Goal: Use online tool/utility: Utilize a website feature to perform a specific function

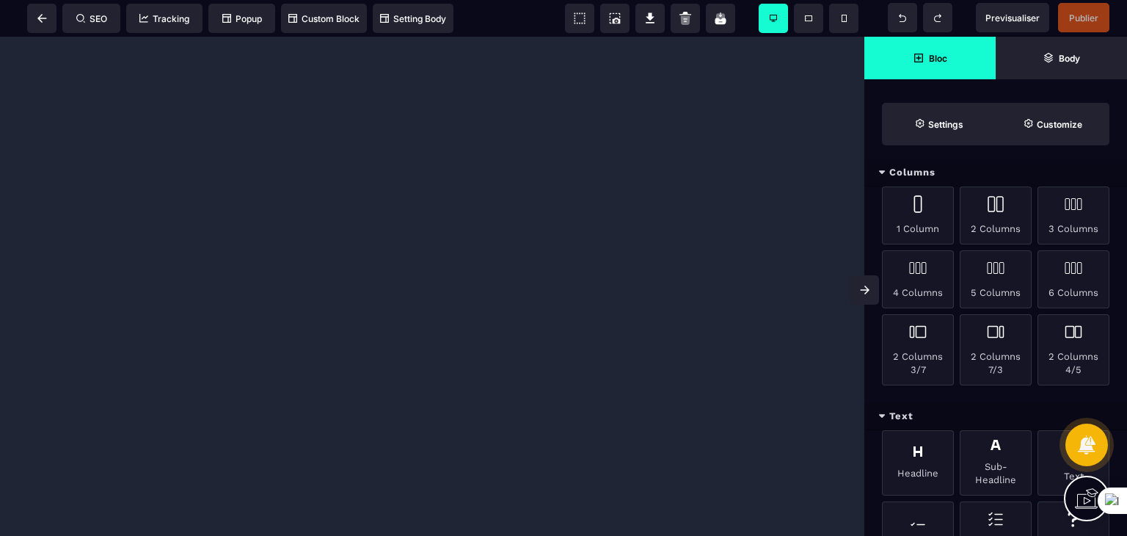
click at [1120, 139] on div "Bloc Body Settings Customize" at bounding box center [995, 91] width 263 height 109
click at [1083, 159] on div "Columns" at bounding box center [995, 172] width 263 height 27
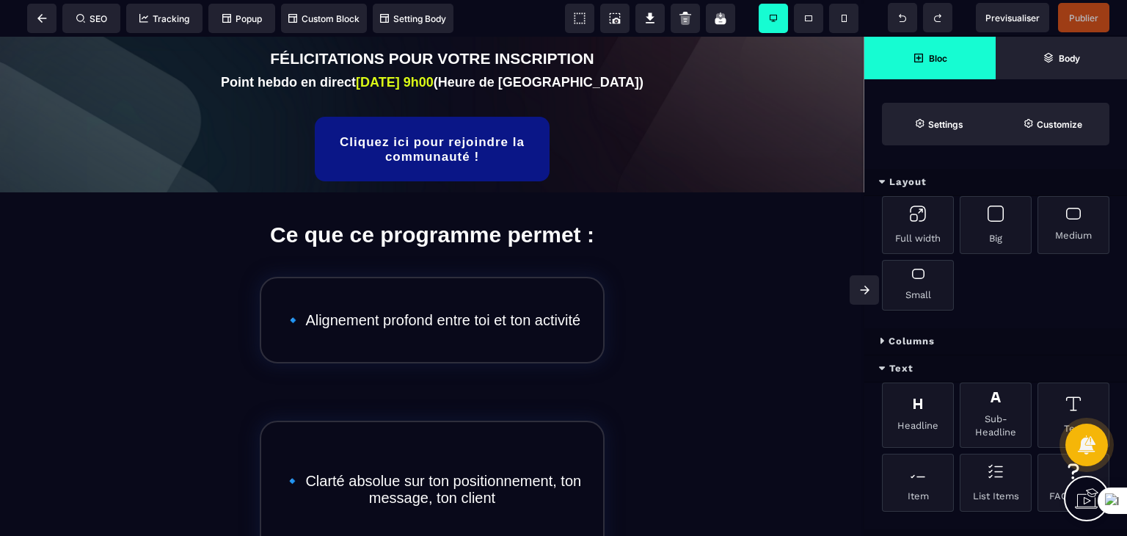
click at [1048, 166] on div "Layout Full width Big Medium Small Columns 1 Column 2 Columns 3 Columns 4 Colum…" at bounding box center [995, 268] width 263 height 536
click at [1075, 288] on div "Full width Big Medium Small" at bounding box center [995, 262] width 263 height 132
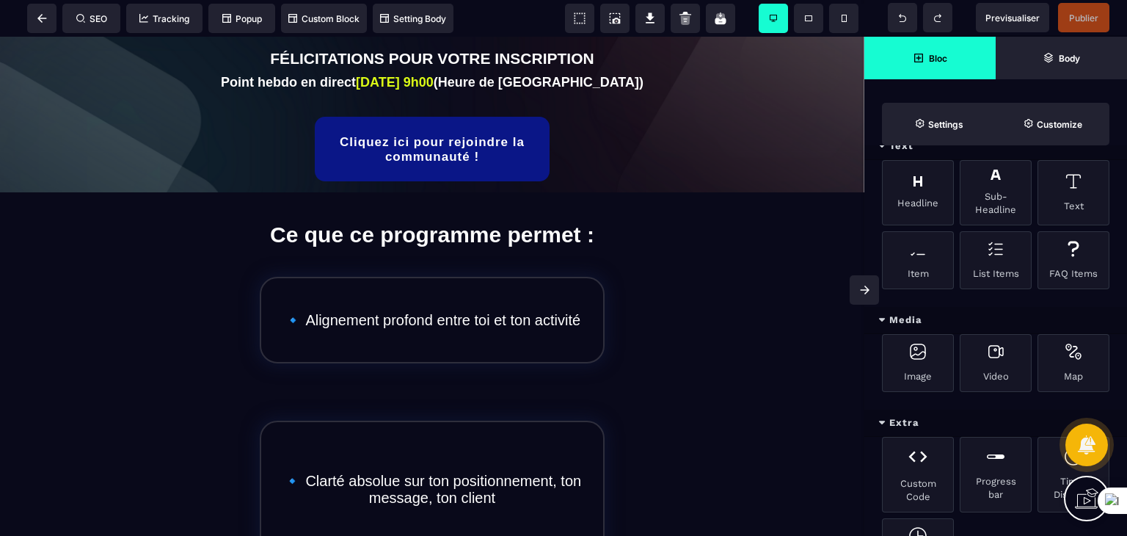
scroll to position [235, 0]
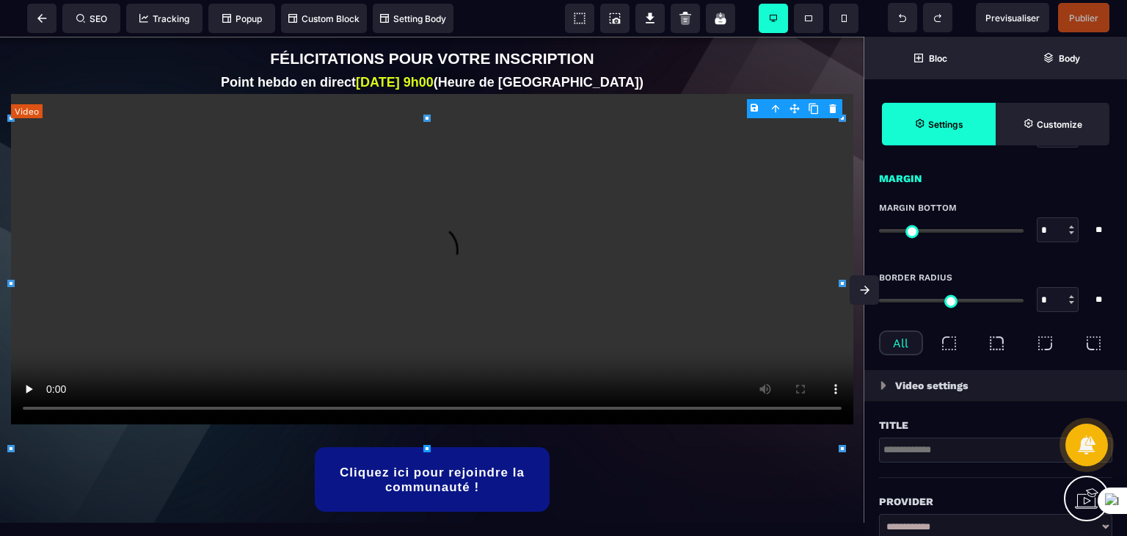
select select "**"
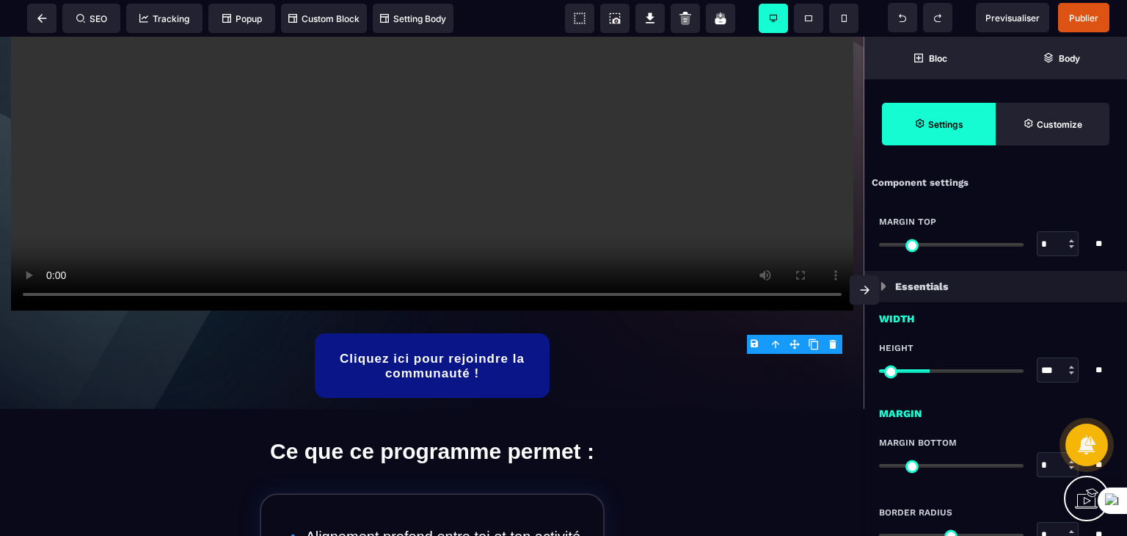
scroll to position [0, 0]
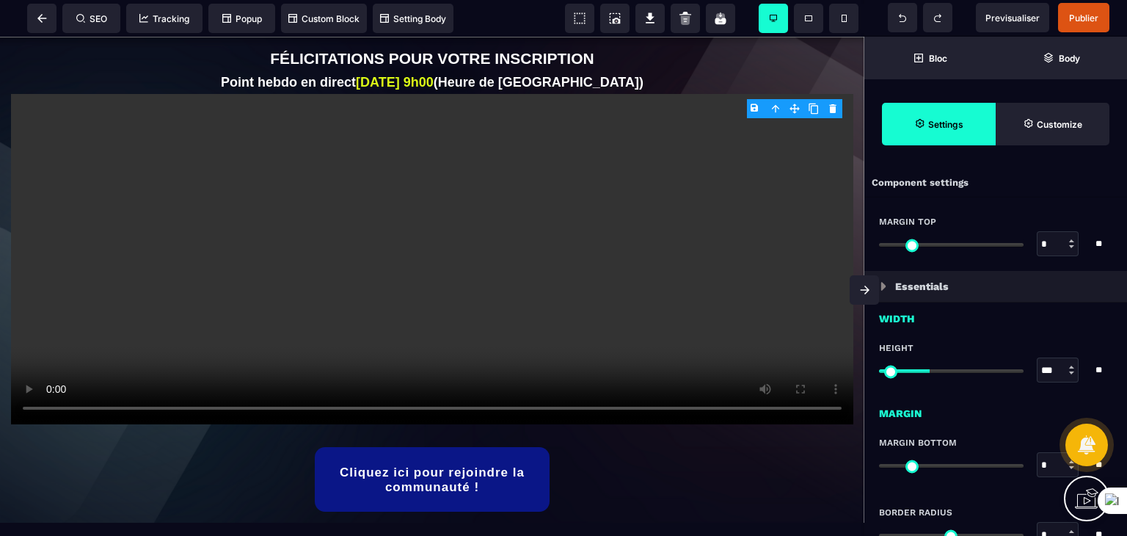
drag, startPoint x: 860, startPoint y: 79, endPoint x: 864, endPoint y: 100, distance: 21.0
click at [576, 245] on div at bounding box center [432, 259] width 842 height 330
click at [751, 105] on body "B I U S A ******* Video SEO Tracking Popup" at bounding box center [563, 268] width 1127 height 536
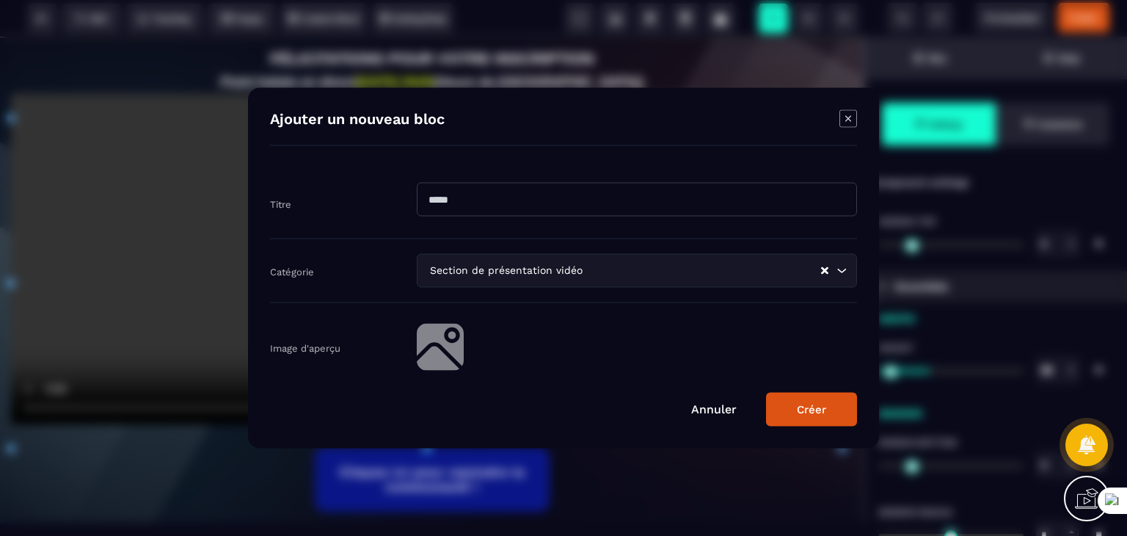
click at [842, 118] on icon "Modal window" at bounding box center [848, 119] width 18 height 18
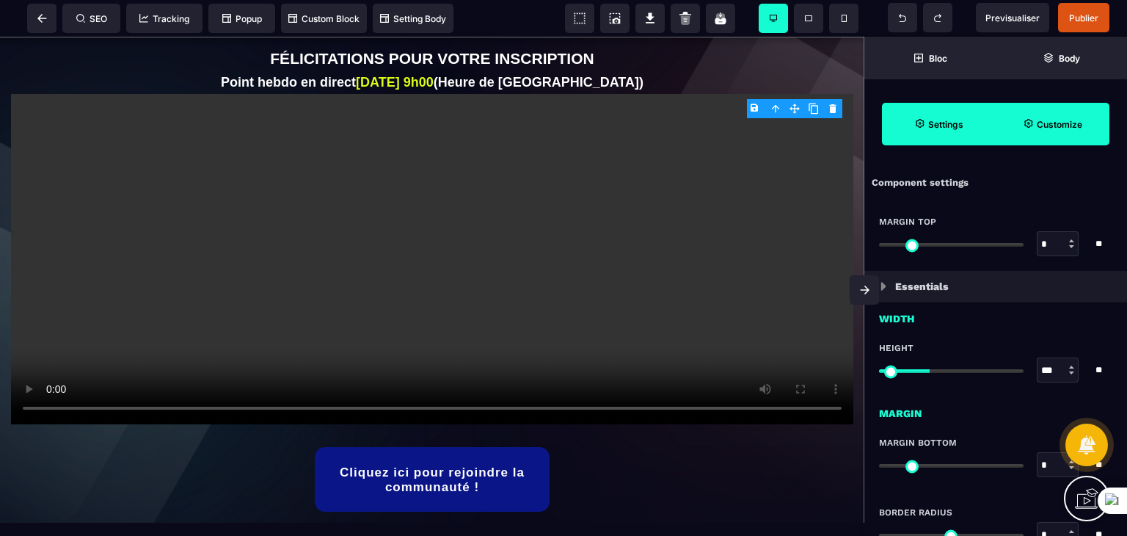
click at [1078, 115] on span "Customize" at bounding box center [1053, 124] width 114 height 43
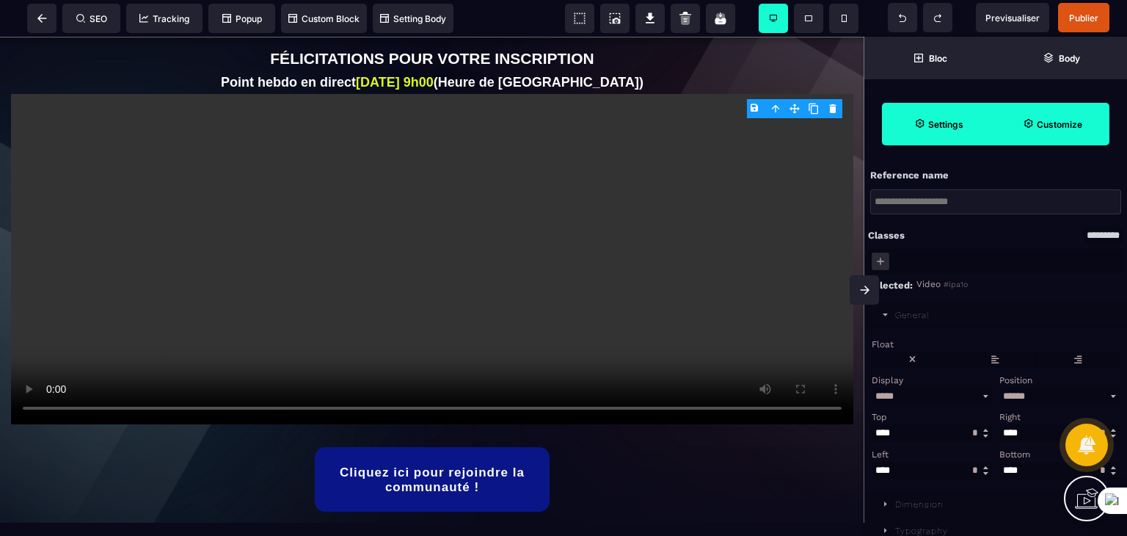
click at [930, 132] on span "Settings" at bounding box center [939, 124] width 114 height 43
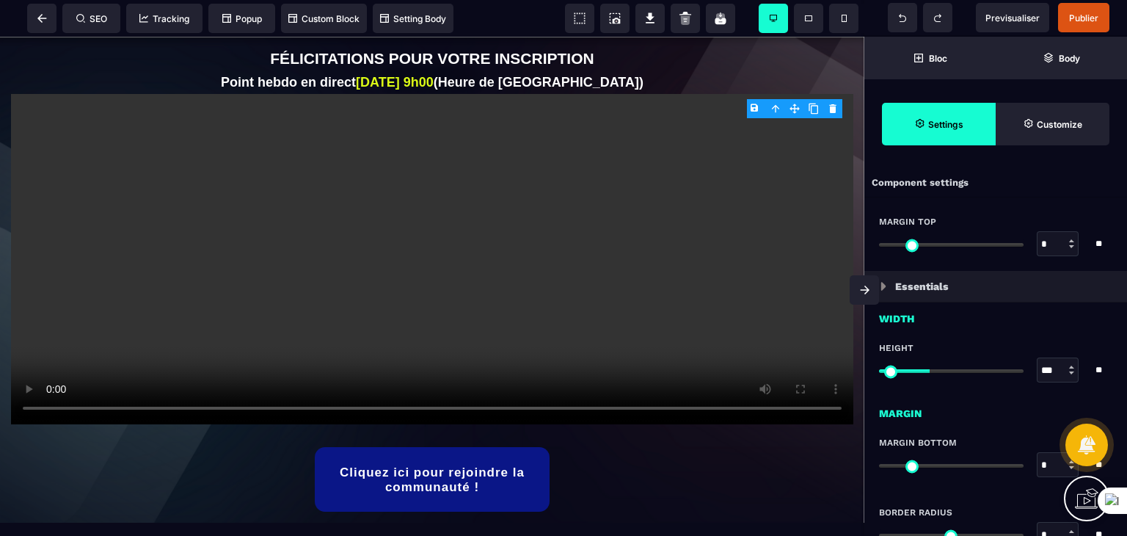
click at [1115, 153] on div "Layout Full width Big Medium Small Columns 1 Column 2 Columns 3 Columns 4 Colum…" at bounding box center [995, 268] width 263 height 536
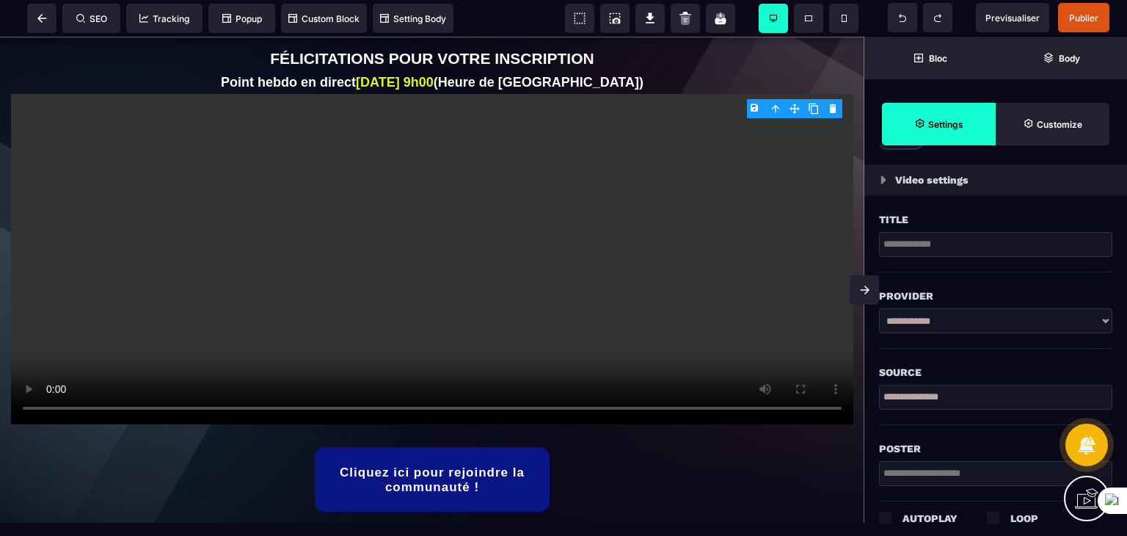
scroll to position [485, 0]
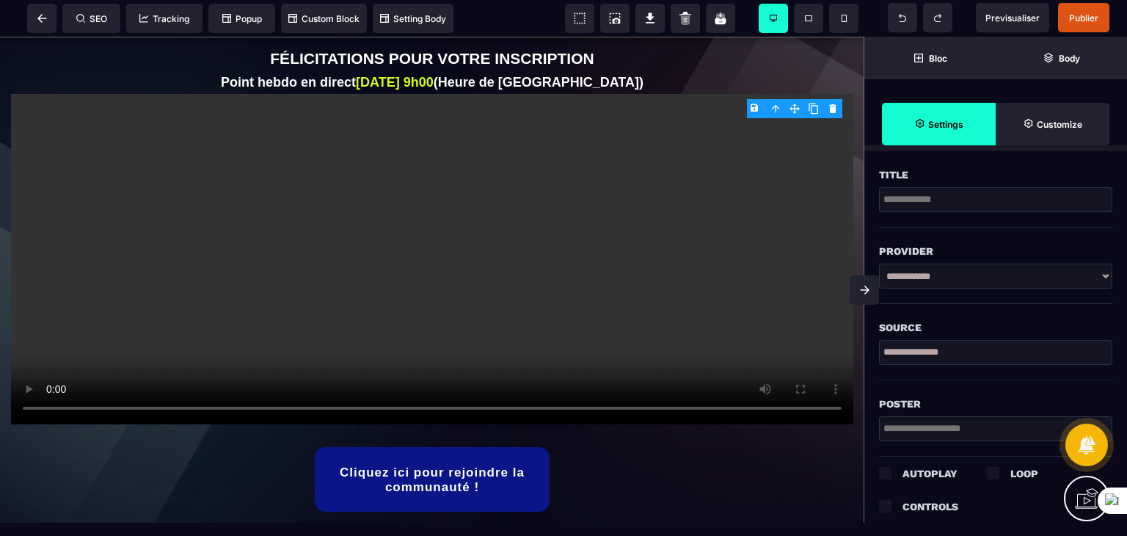
click at [1009, 332] on div "Source" at bounding box center [995, 327] width 233 height 18
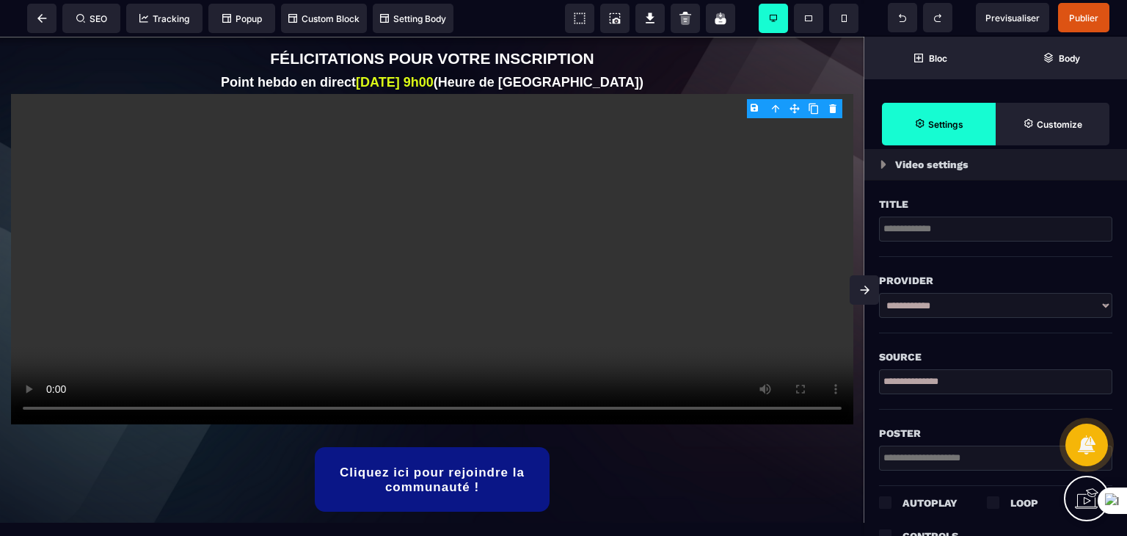
click at [1042, 312] on select "**********" at bounding box center [995, 305] width 233 height 25
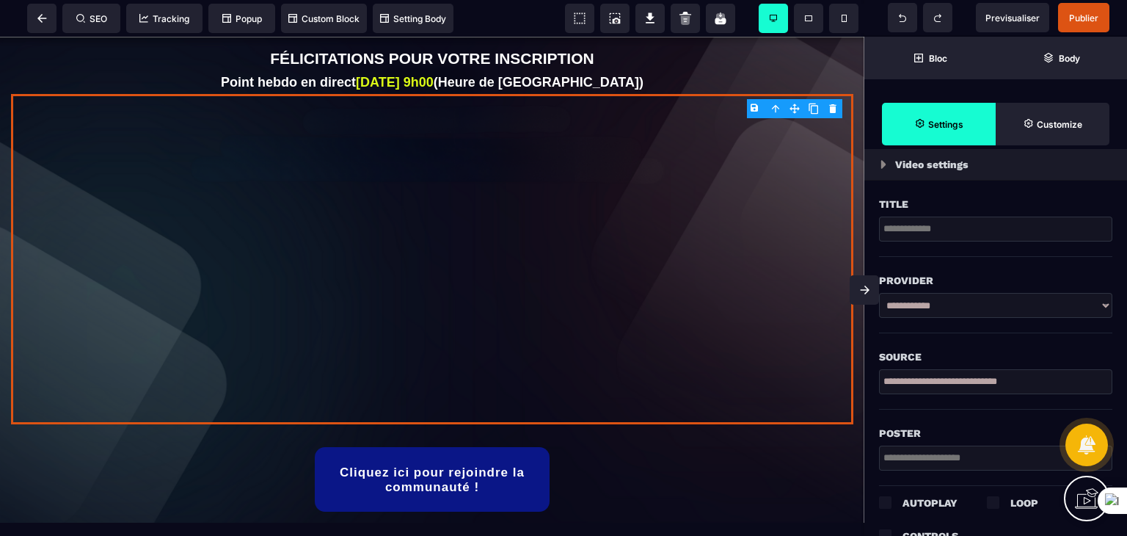
select select "**"
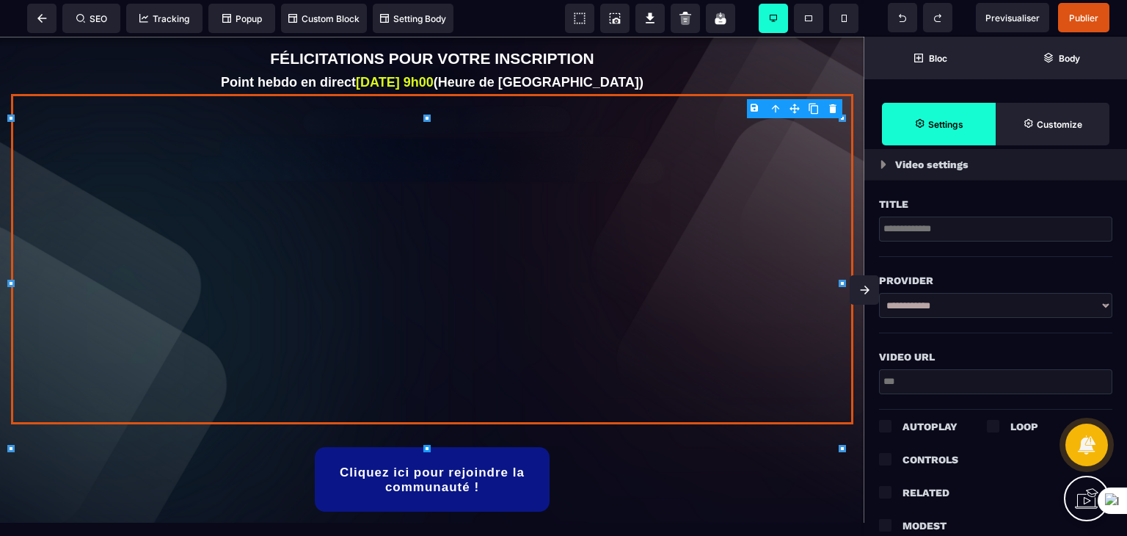
scroll to position [0, 0]
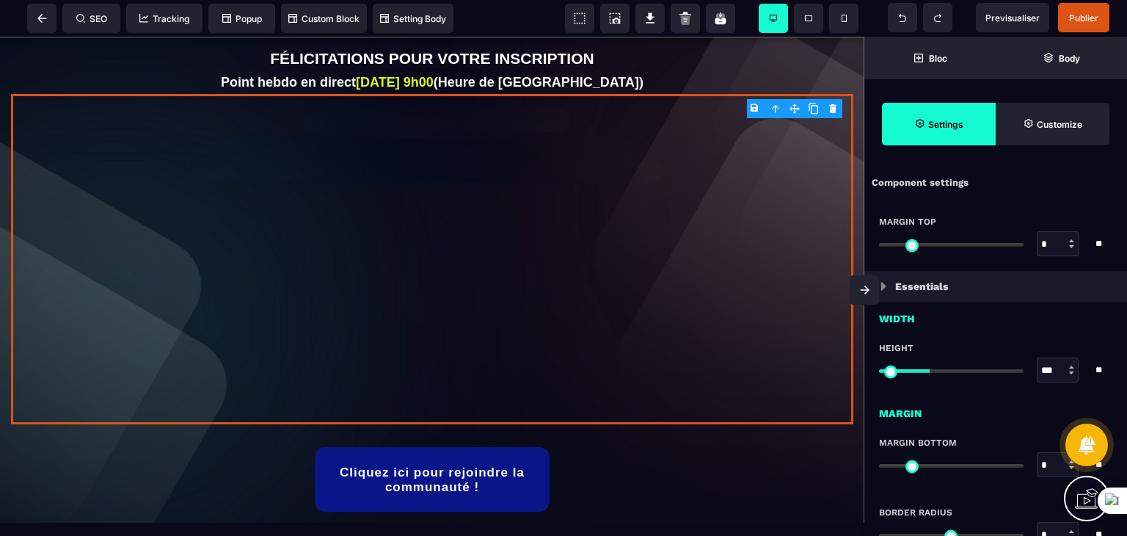
click at [995, 343] on div "Height" at bounding box center [995, 348] width 233 height 12
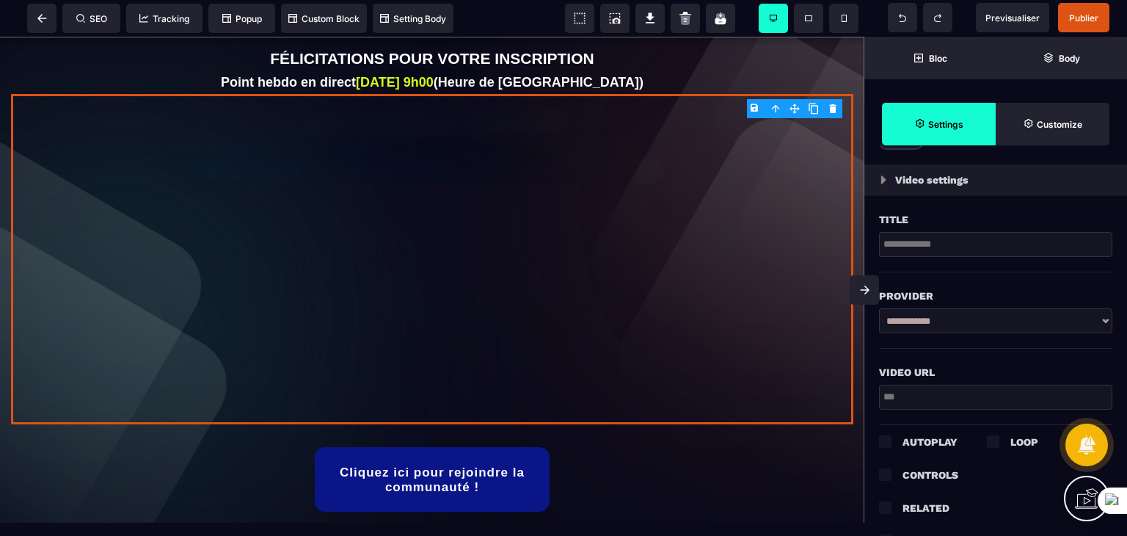
scroll to position [470, 0]
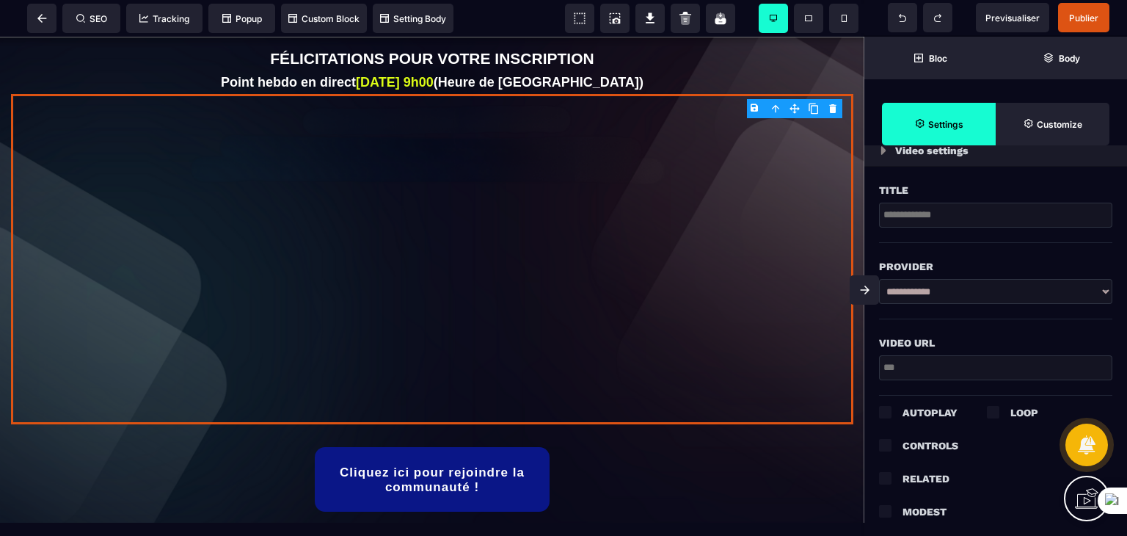
click at [999, 367] on input "text" at bounding box center [995, 367] width 233 height 25
click at [1002, 323] on div "Video URL" at bounding box center [995, 335] width 233 height 32
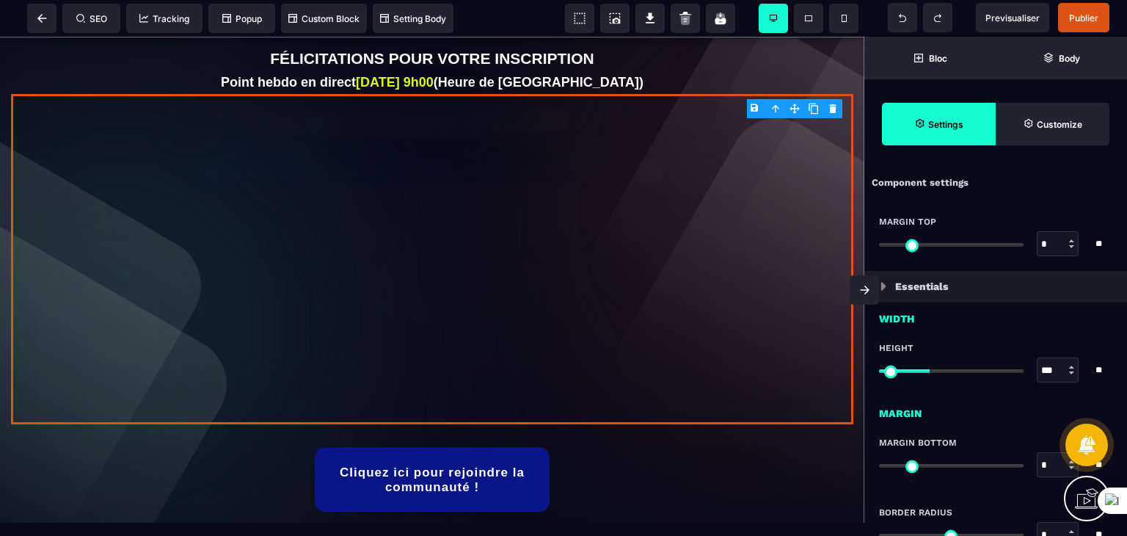
scroll to position [0, 0]
click at [1057, 142] on span "Customize" at bounding box center [1053, 124] width 114 height 43
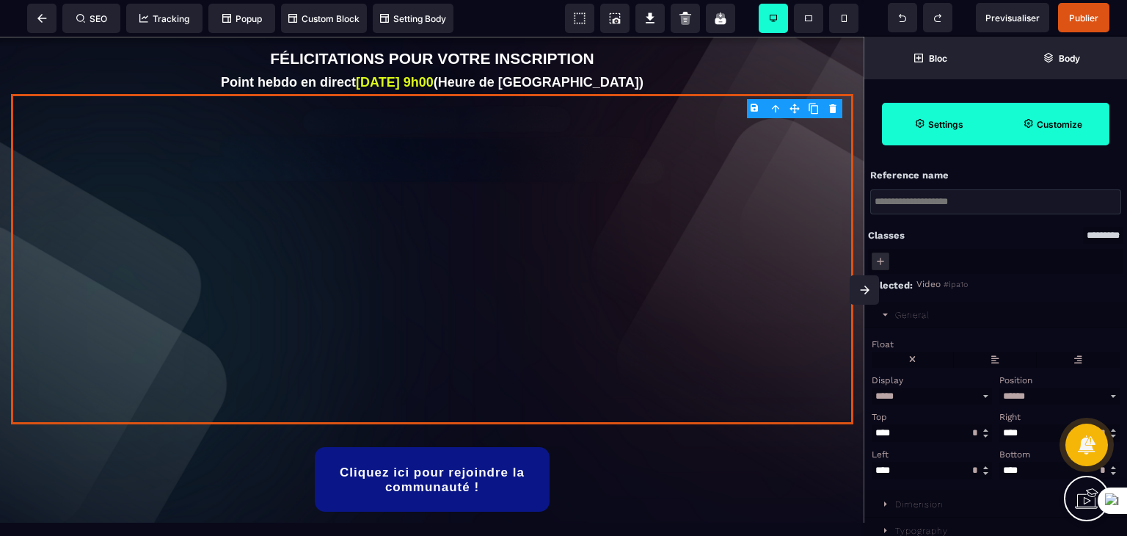
click at [957, 117] on span "Settings" at bounding box center [939, 124] width 114 height 43
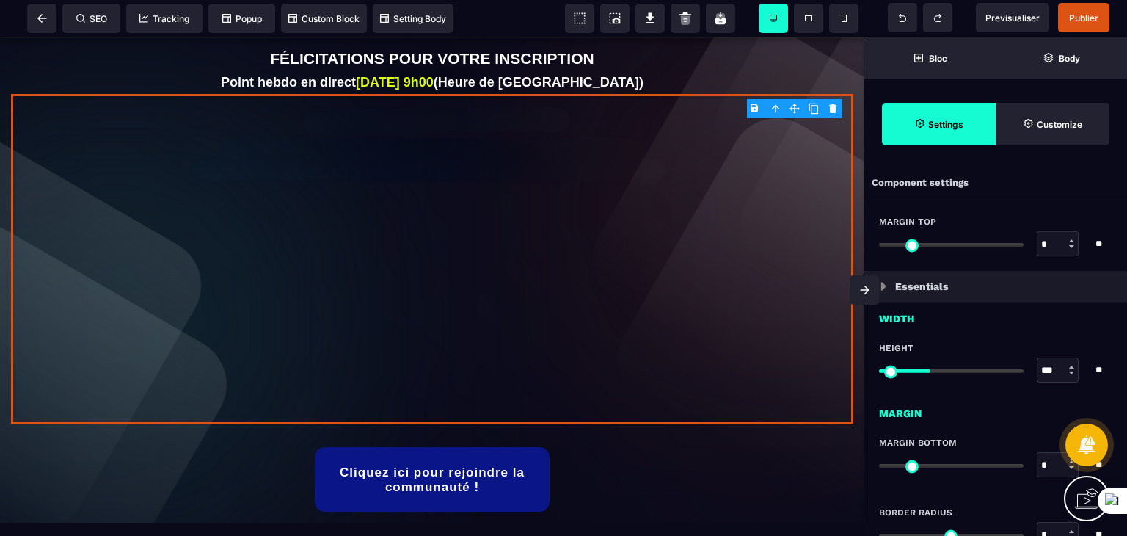
click at [993, 205] on div "Margin Top * * ** All" at bounding box center [995, 236] width 263 height 70
click at [664, 15] on span at bounding box center [649, 18] width 29 height 29
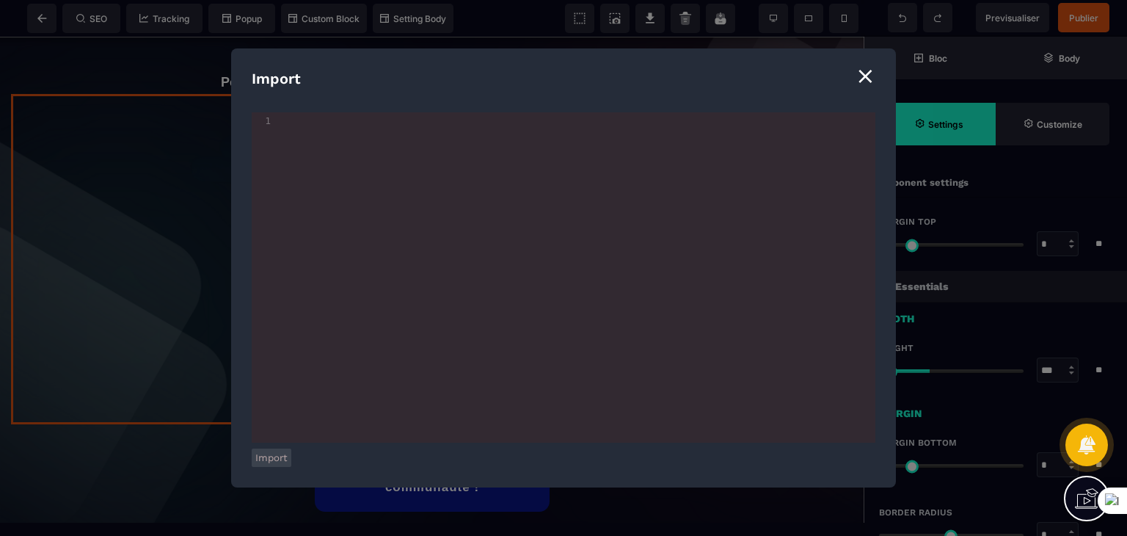
click at [267, 458] on button "Import" at bounding box center [272, 457] width 40 height 18
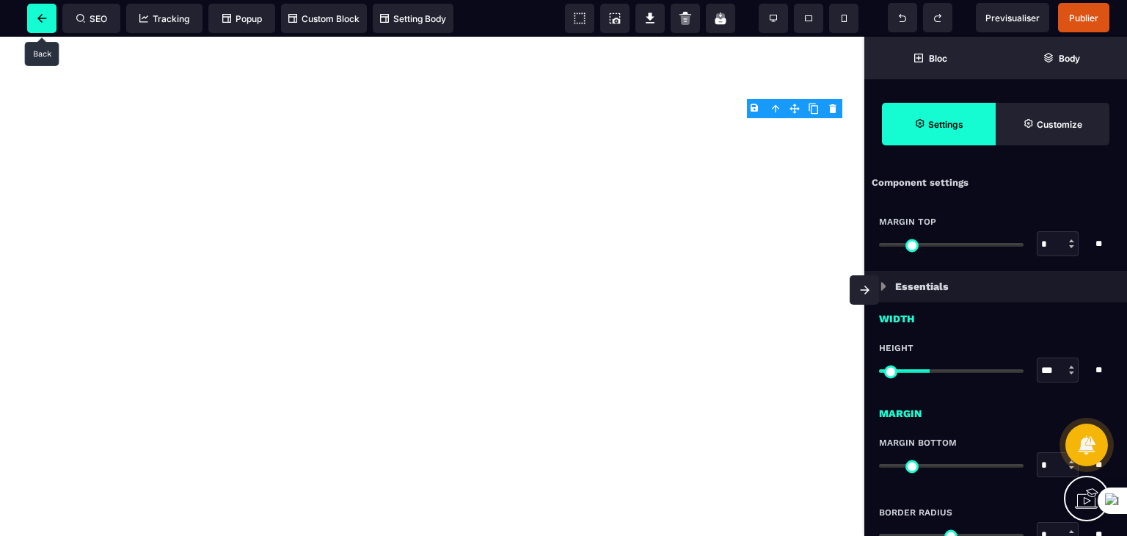
click at [43, 12] on span at bounding box center [41, 18] width 29 height 29
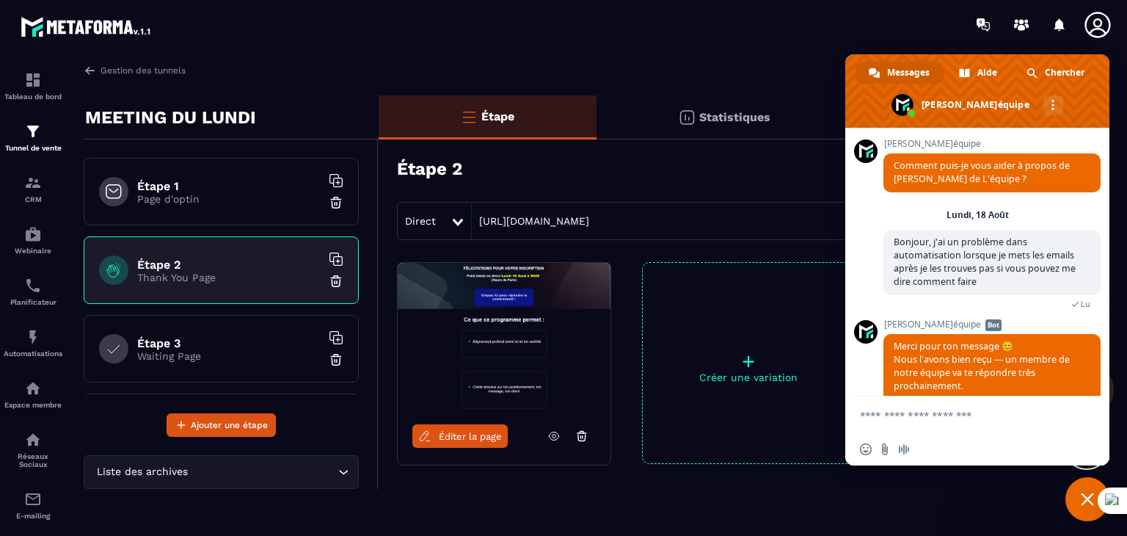
click at [458, 431] on span "Éditer la page" at bounding box center [470, 436] width 63 height 11
